Goal: Task Accomplishment & Management: Complete application form

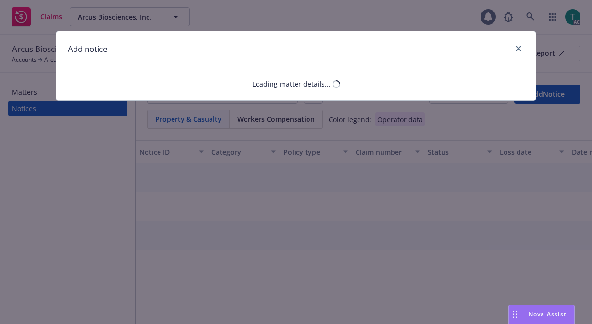
select select "FOREIGN_CLINICAL_TRIALS"
select select "open"
select select "CLAIM"
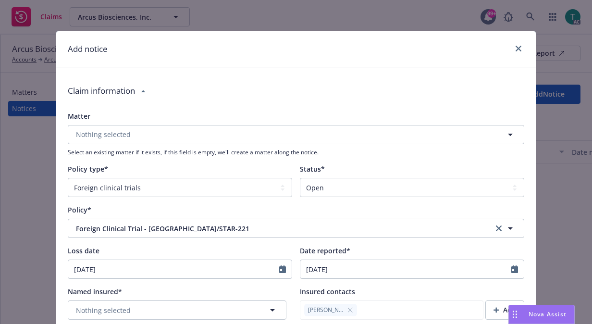
type textarea "x"
